Goal: Task Accomplishment & Management: Complete application form

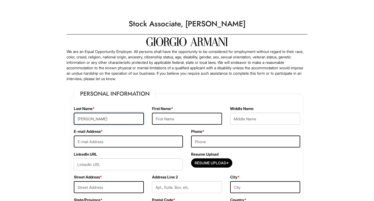
type input "[PERSON_NAME]"
type input "Kortni"
type input "[PERSON_NAME][EMAIL_ADDRESS][PERSON_NAME][DOMAIN_NAME]"
type input "2028549212"
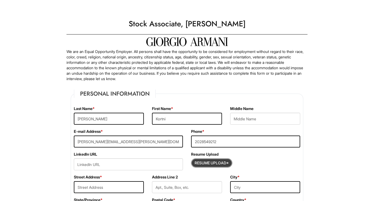
click at [213, 161] on input "Resume Upload*" at bounding box center [211, 162] width 41 height 9
click at [203, 167] on button "Resume Upload*" at bounding box center [211, 162] width 41 height 9
click at [211, 164] on input "Resume Upload*" at bounding box center [211, 162] width 41 height 9
type input "C:\fakepath\Resume.pdf"
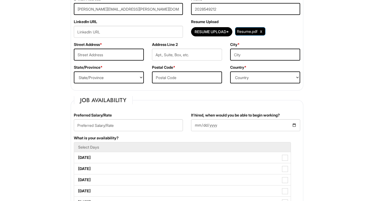
scroll to position [134, 0]
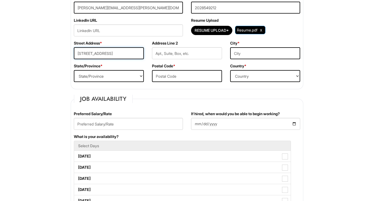
click at [92, 54] on input "[STREET_ADDRESS]" at bounding box center [109, 53] width 70 height 12
type input "[STREET_ADDRESS]"
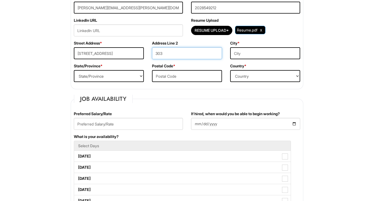
type input "303"
type input "[US_STATE]"
select select "DC"
type input "20001"
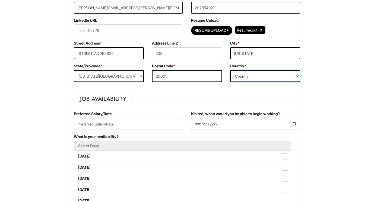
select select "[GEOGRAPHIC_DATA]"
click at [171, 105] on fieldset "Job Availability Preferred Salary/Rate If hired, when would you be able to begi…" at bounding box center [186, 206] width 233 height 222
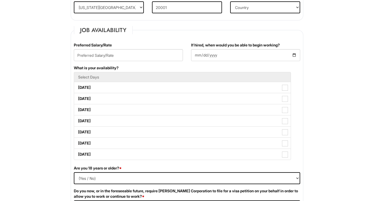
scroll to position [204, 0]
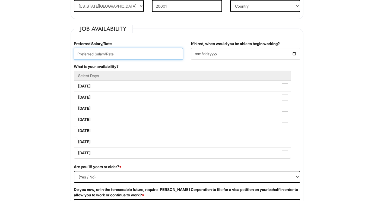
click at [104, 55] on input "text" at bounding box center [128, 54] width 109 height 12
type input "18/h"
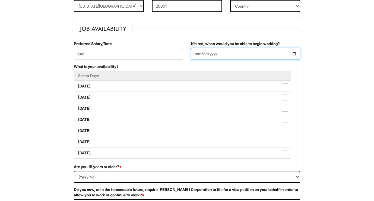
click at [214, 57] on input "If hired, when would you be able to begin working?" at bounding box center [245, 54] width 109 height 12
type input "[DATE]"
click at [242, 62] on div "If hired, when would you be able to begin working? [DATE]" at bounding box center [245, 52] width 117 height 23
click at [140, 74] on h5 "Select Days" at bounding box center [182, 75] width 208 height 4
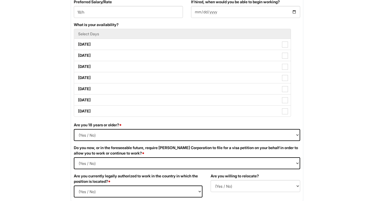
scroll to position [246, 0]
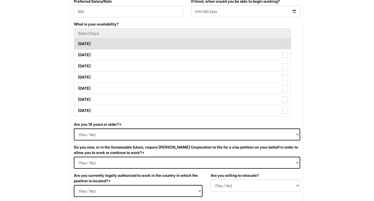
click at [286, 44] on span at bounding box center [285, 44] width 6 height 6
click at [78, 43] on Available_Monday "[DATE]" at bounding box center [76, 41] width 4 height 4
checkbox Available_Monday "true"
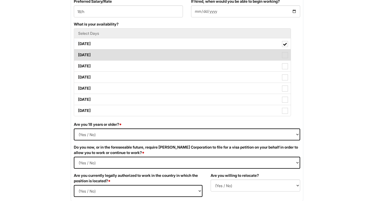
click at [284, 54] on span at bounding box center [285, 55] width 6 height 6
click at [78, 54] on Available_Tuesday "[DATE]" at bounding box center [76, 52] width 4 height 4
checkbox Available_Tuesday "true"
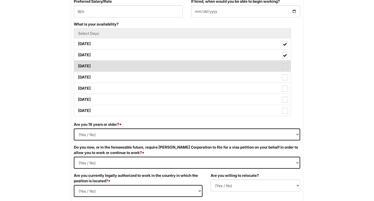
click at [285, 67] on span at bounding box center [285, 66] width 6 height 6
click at [78, 65] on Available_Wednesday "[DATE]" at bounding box center [76, 64] width 4 height 4
checkbox Available_Wednesday "true"
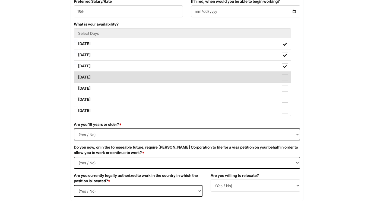
click at [283, 78] on span at bounding box center [285, 77] width 6 height 6
click at [78, 76] on Available_Thursday "[DATE]" at bounding box center [76, 75] width 4 height 4
checkbox Available_Thursday "true"
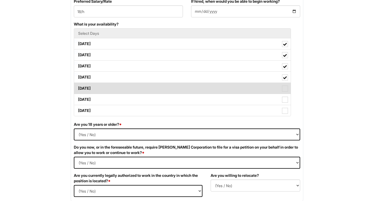
click at [281, 90] on label "[DATE]" at bounding box center [182, 88] width 216 height 11
click at [78, 87] on Available_Friday "[DATE]" at bounding box center [76, 86] width 4 height 4
checkbox Available_Friday "true"
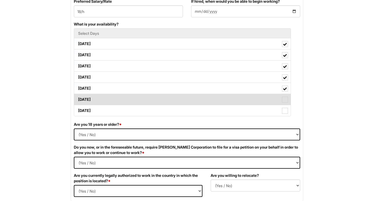
click at [279, 100] on label "Saturday" at bounding box center [182, 99] width 216 height 11
click at [78, 98] on Available_Saturday "Saturday" at bounding box center [76, 97] width 4 height 4
checkbox Available_Saturday "true"
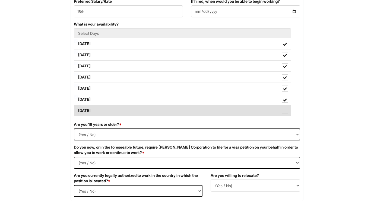
click at [276, 111] on label "Sunday" at bounding box center [182, 110] width 216 height 11
click at [78, 110] on Available_Sunday "Sunday" at bounding box center [76, 108] width 4 height 4
checkbox Available_Sunday "true"
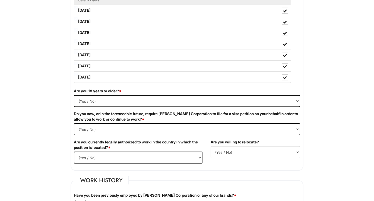
scroll to position [301, 0]
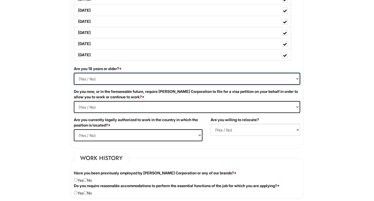
select select "Yes"
select Required "No"
click at [166, 139] on select "(Yes / No) Yes No" at bounding box center [138, 135] width 129 height 12
select select "Yes"
click at [212, 139] on div "Are you willing to relocate? (Yes / No) No Yes" at bounding box center [255, 128] width 98 height 23
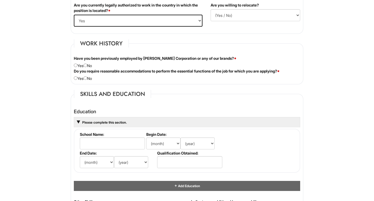
scroll to position [420, 0]
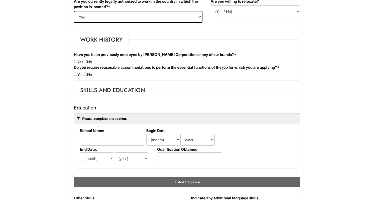
click at [87, 62] on input "radio" at bounding box center [86, 62] width 4 height 4
radio input "true"
click at [87, 73] on input "radio" at bounding box center [86, 74] width 4 height 4
radio input "true"
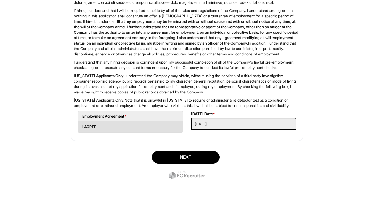
scroll to position [878, 0]
click at [172, 125] on label "I AGREE" at bounding box center [130, 126] width 104 height 11
click at [82, 125] on AGREE "I AGREE" at bounding box center [80, 124] width 4 height 4
checkbox AGREE "true"
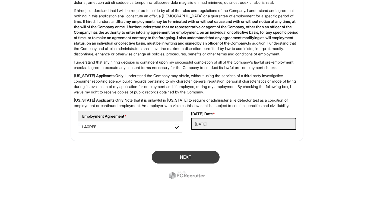
click at [177, 153] on button "Next" at bounding box center [186, 156] width 68 height 13
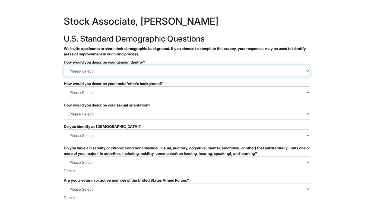
select select "Woman"
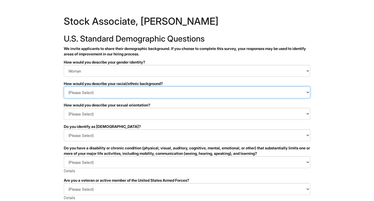
select select "I don't wish to answer"
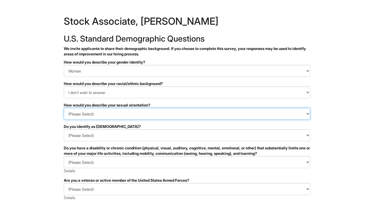
select select "[DEMOGRAPHIC_DATA]"
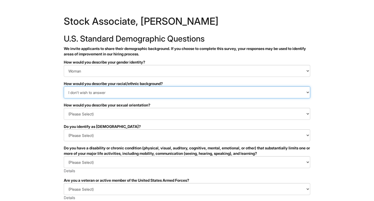
select select "Black or of [DEMOGRAPHIC_DATA] descent"
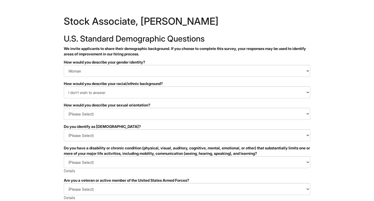
click at [31, 102] on html "&nbsp; ✔ 2 3 Stock Associate, [PERSON_NAME] U.S. Standard Demographic Questions…" at bounding box center [187, 152] width 374 height 305
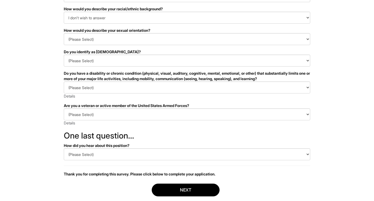
scroll to position [75, 0]
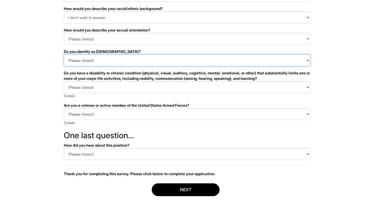
select select "No"
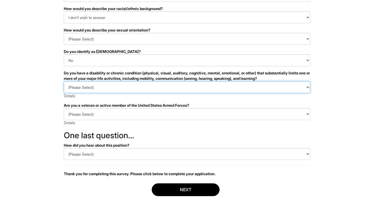
select select "NO, I DON'T HAVE A DISABILITY"
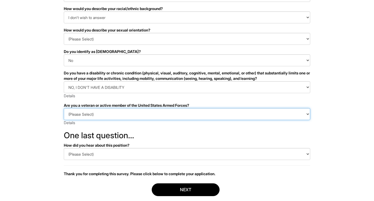
click at [85, 115] on select "(Please Select) I IDENTIFY AS ONE OR MORE OF THE CLASSIFICATIONS OF PROTECTED V…" at bounding box center [187, 114] width 246 height 12
select select "I AM NOT A PROTECTED VETERAN"
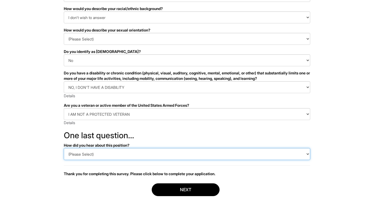
select select "Indeed"
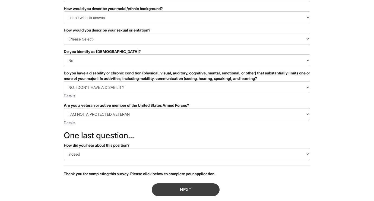
click at [168, 190] on button "Next" at bounding box center [186, 189] width 68 height 13
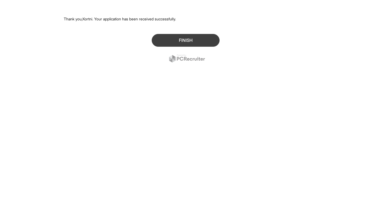
click at [178, 37] on button "Finish" at bounding box center [186, 40] width 68 height 13
